Goal: Navigation & Orientation: Find specific page/section

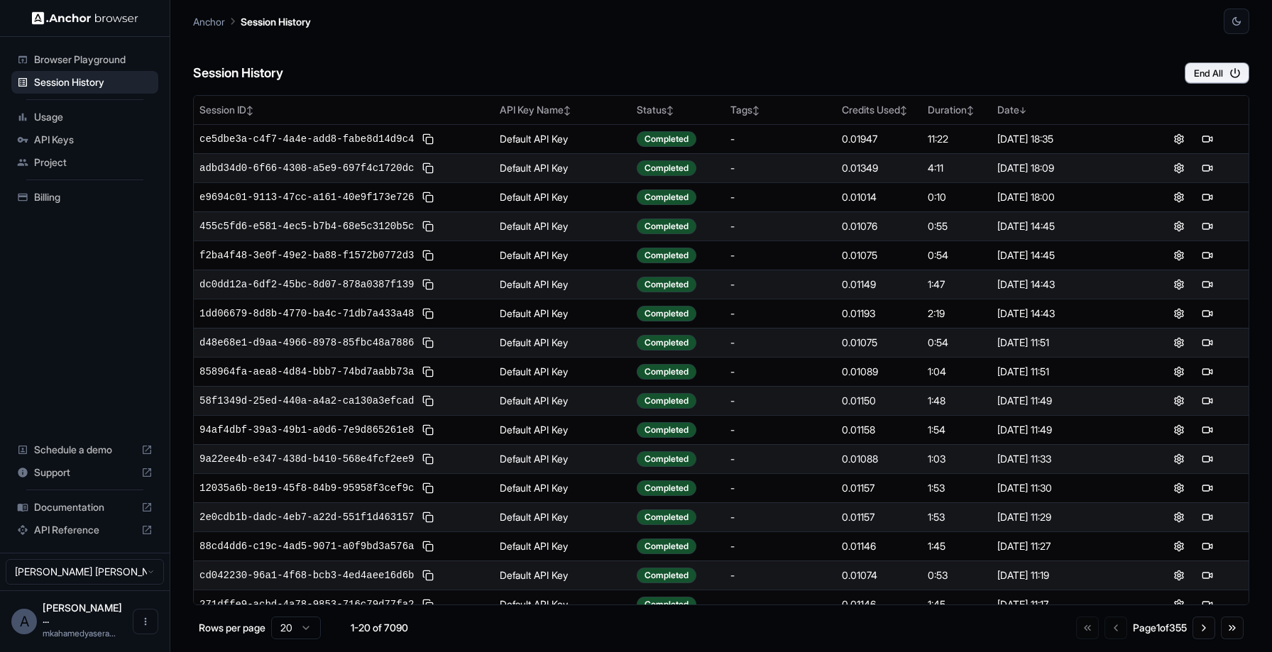
click at [75, 134] on span "API Keys" at bounding box center [93, 140] width 119 height 14
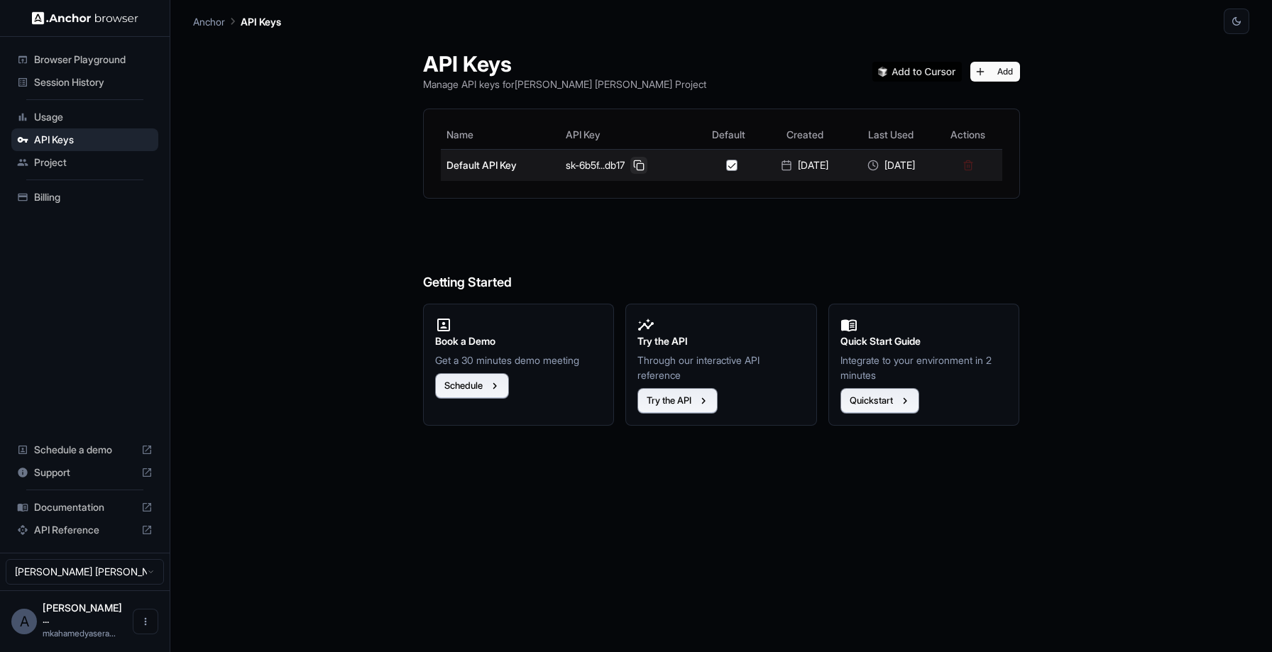
click at [631, 163] on button at bounding box center [638, 165] width 17 height 17
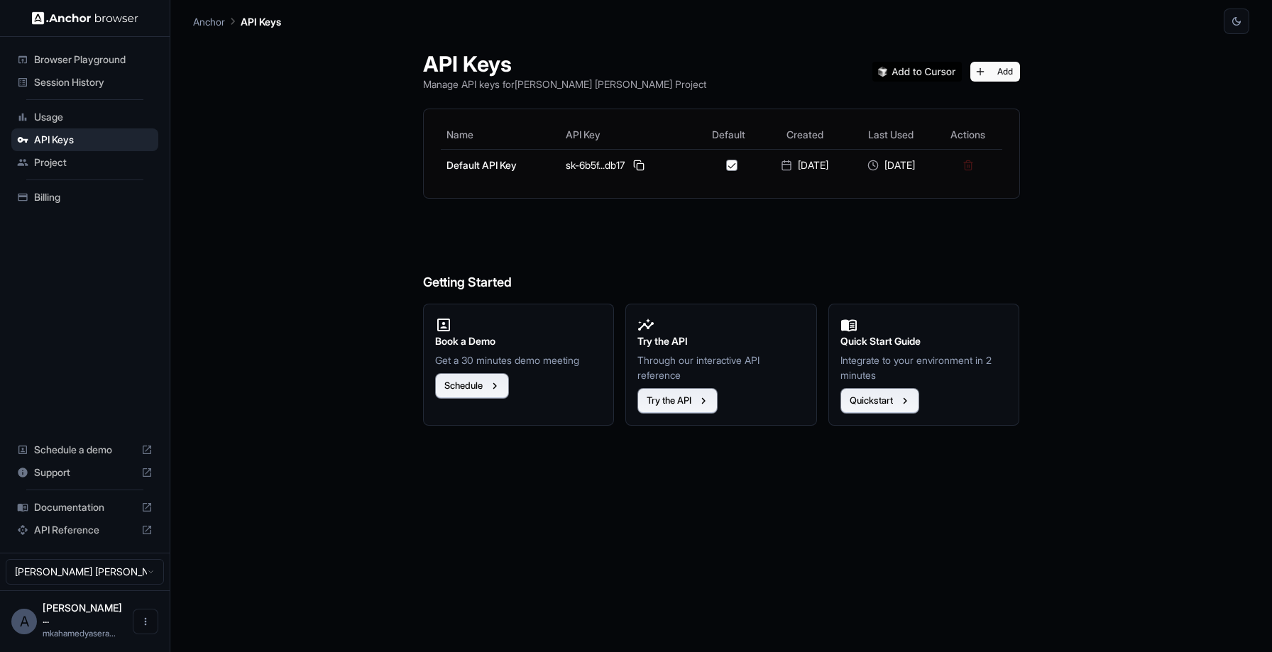
click at [109, 50] on div "Browser Playground" at bounding box center [84, 59] width 147 height 23
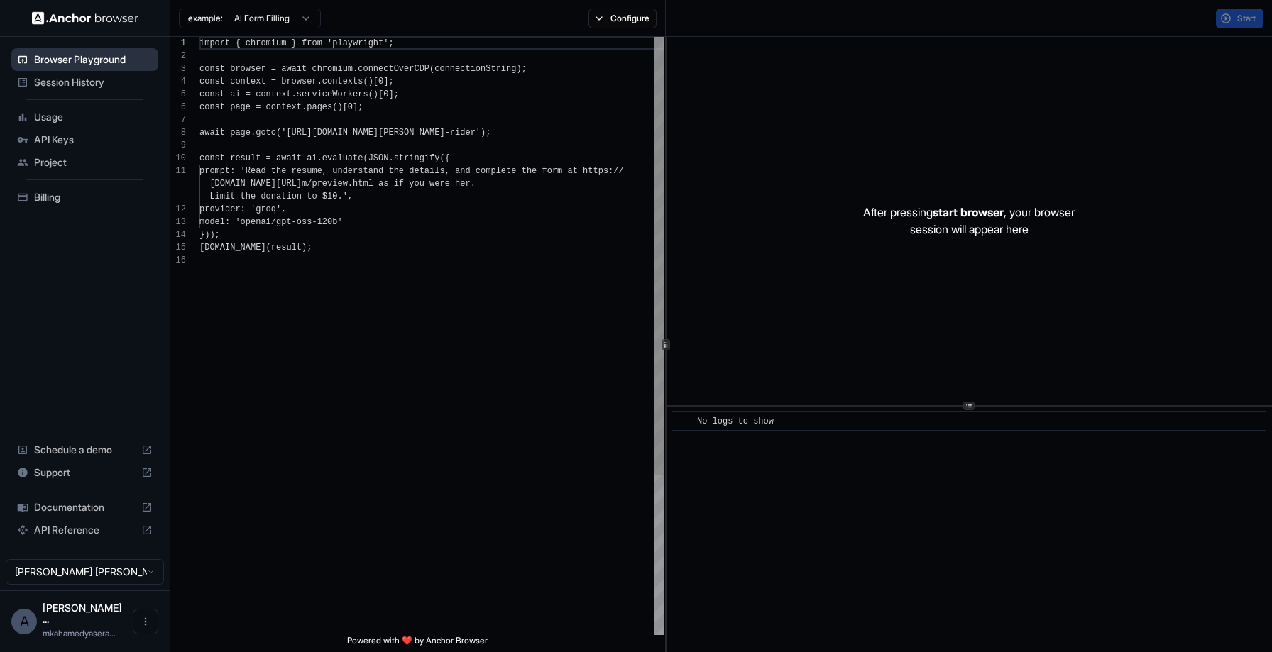
scroll to position [128, 0]
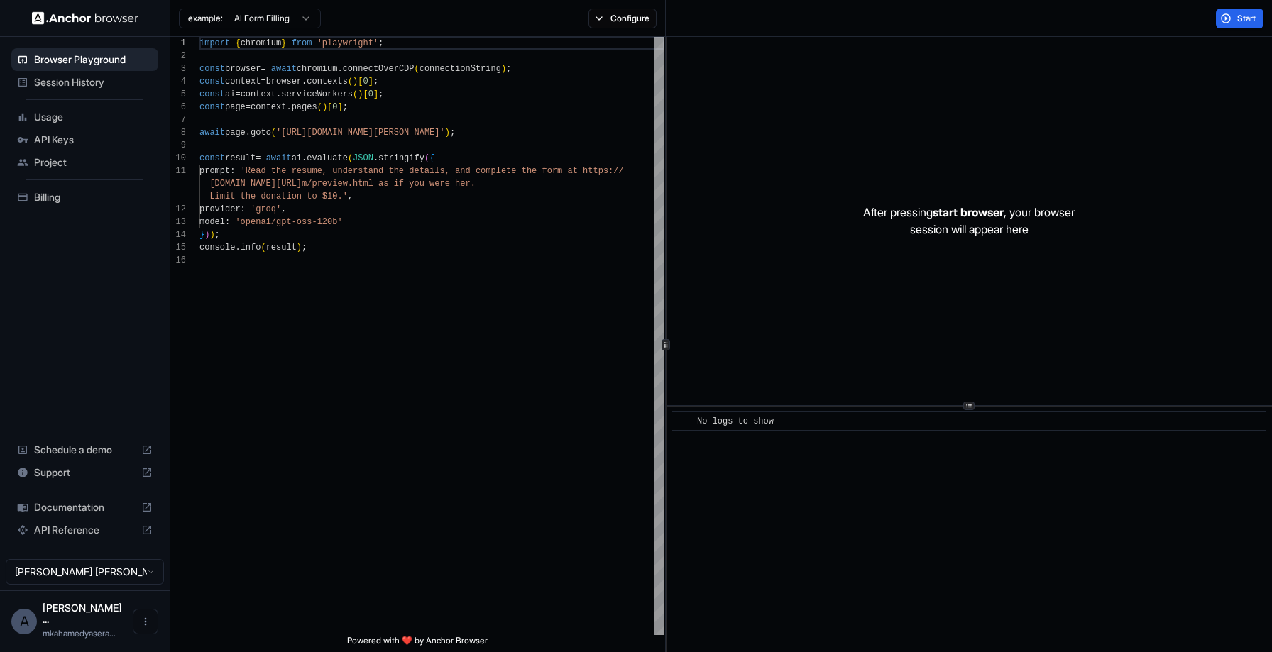
click at [93, 80] on span "Session History" at bounding box center [93, 82] width 119 height 14
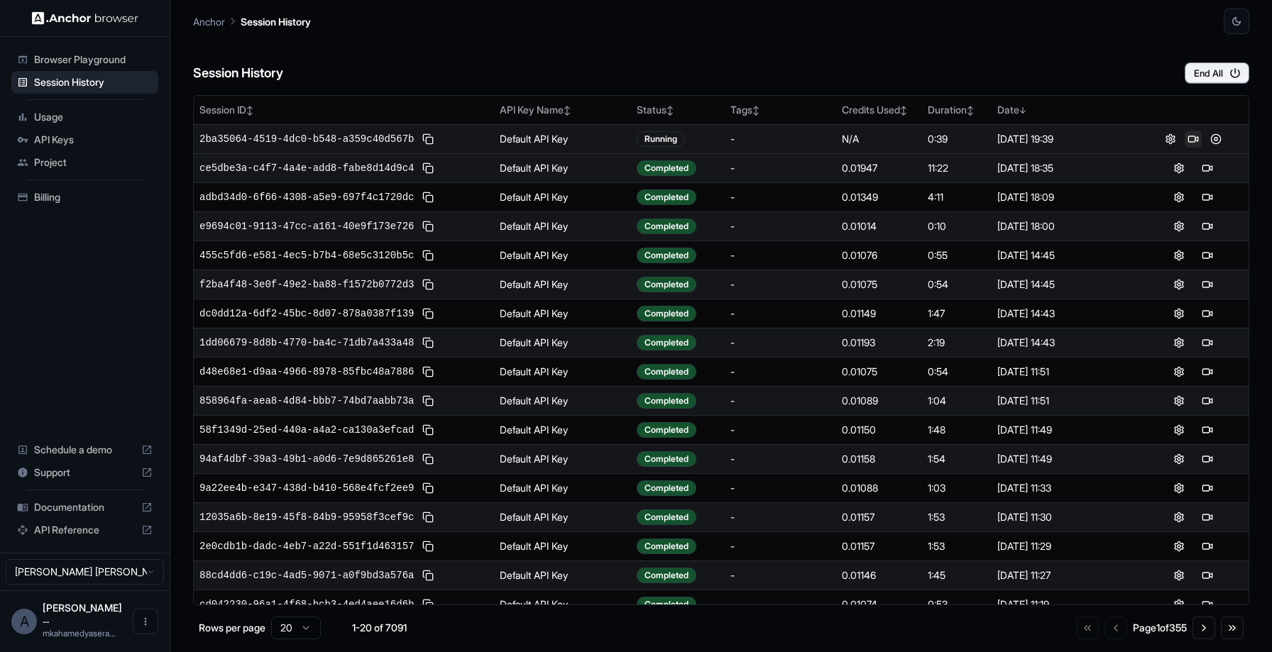
click at [1193, 146] on button at bounding box center [1193, 139] width 17 height 17
click at [1212, 75] on button "End All" at bounding box center [1217, 72] width 65 height 21
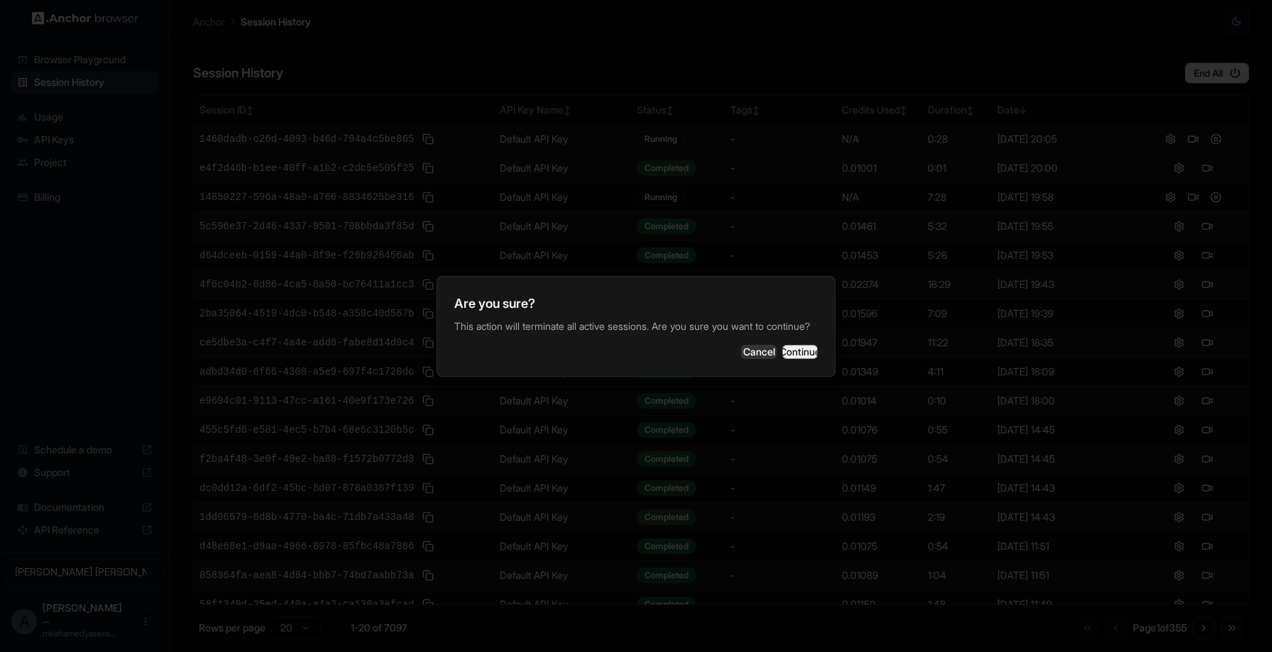
click at [782, 358] on button "Continue" at bounding box center [799, 352] width 35 height 14
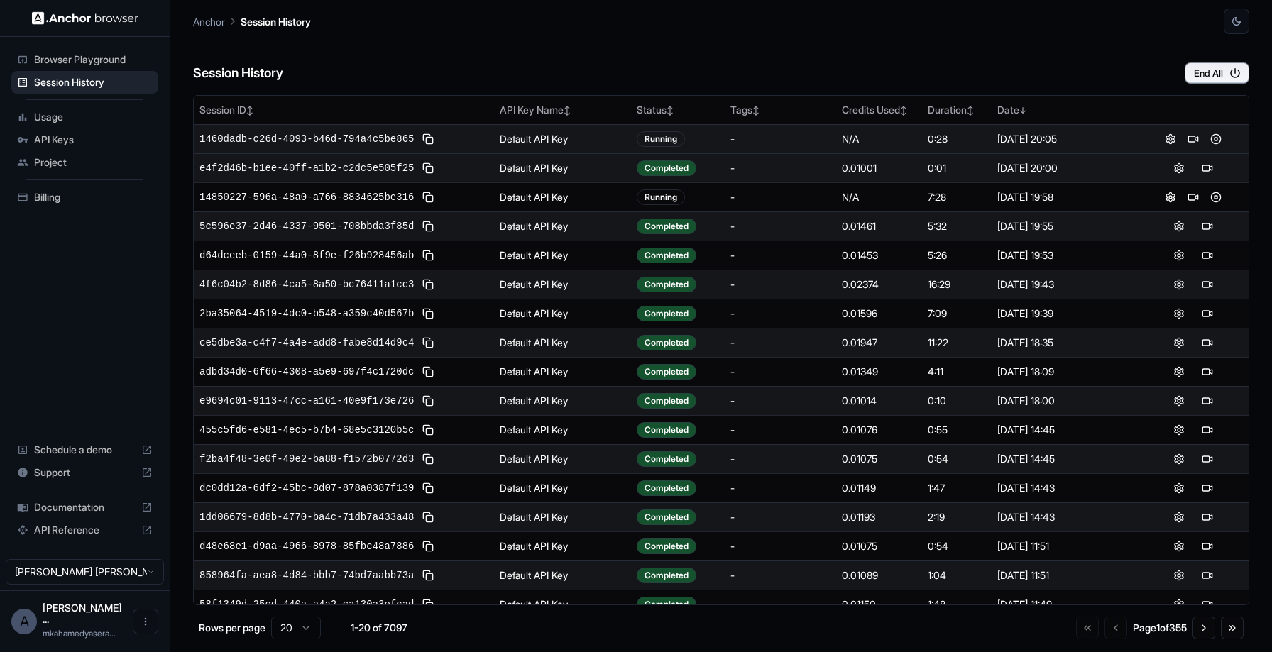
click at [56, 195] on span "Billing" at bounding box center [93, 197] width 119 height 14
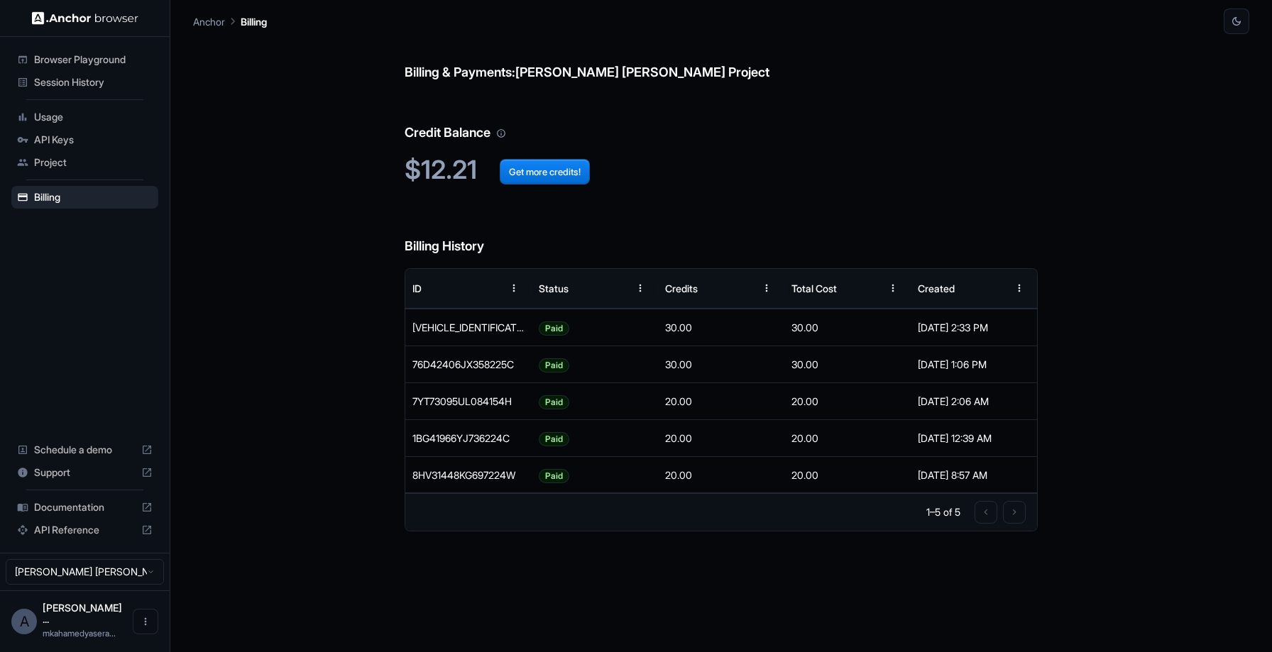
click at [70, 118] on span "Usage" at bounding box center [93, 117] width 119 height 14
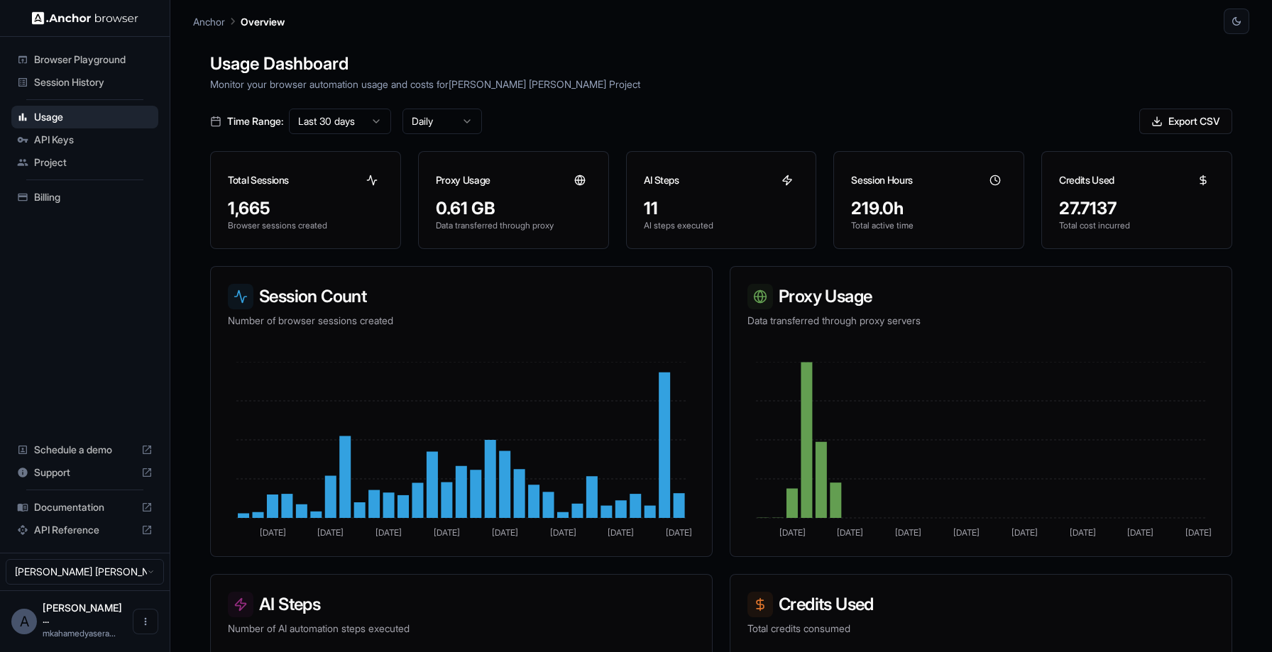
click at [71, 133] on span "API Keys" at bounding box center [93, 140] width 119 height 14
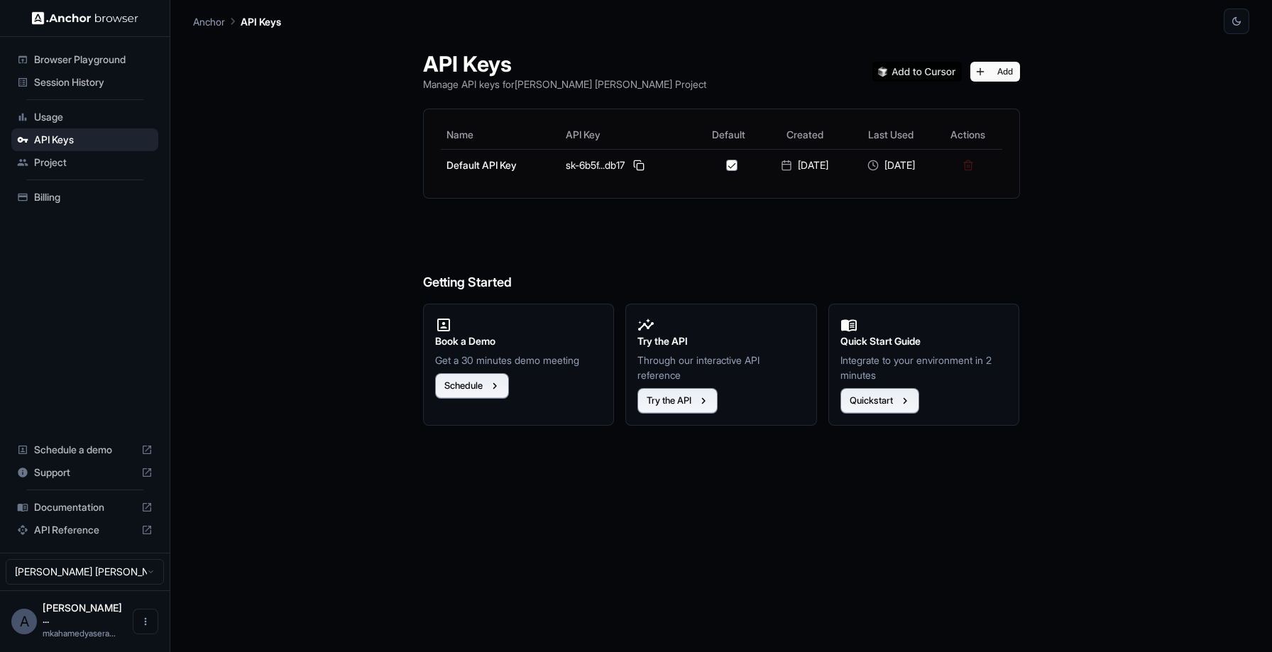
click at [77, 106] on div "Usage" at bounding box center [84, 117] width 147 height 23
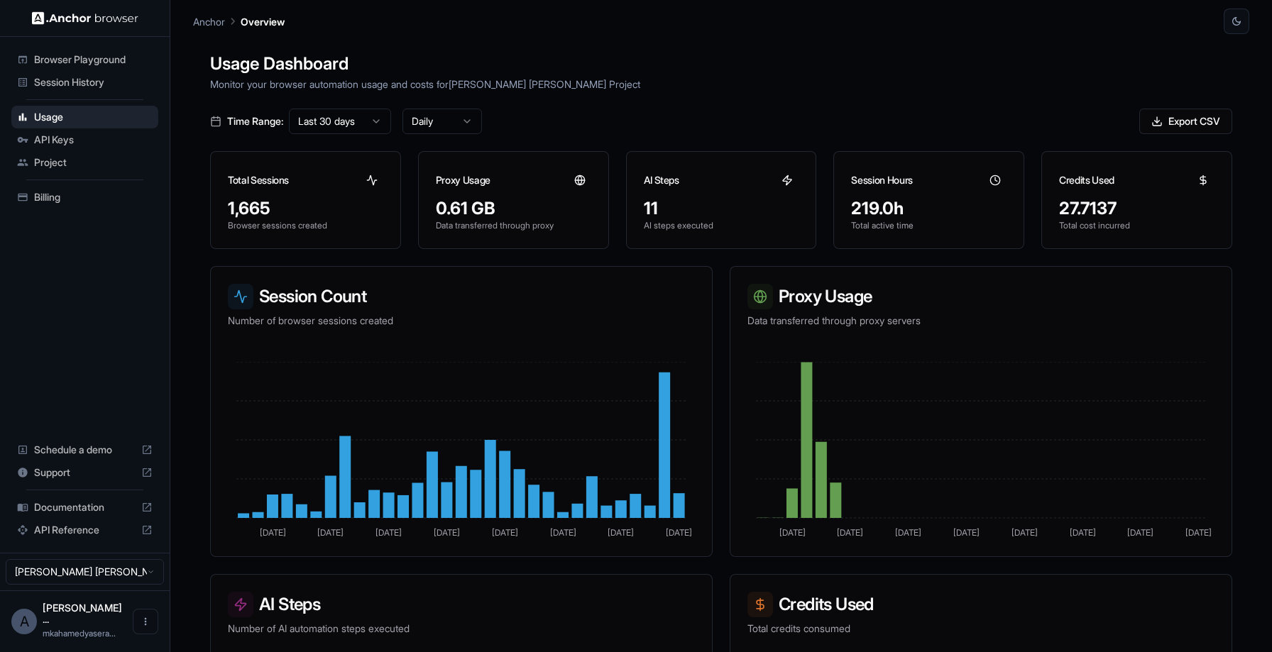
click at [103, 74] on div "Session History" at bounding box center [84, 82] width 147 height 23
